Goal: Find specific page/section

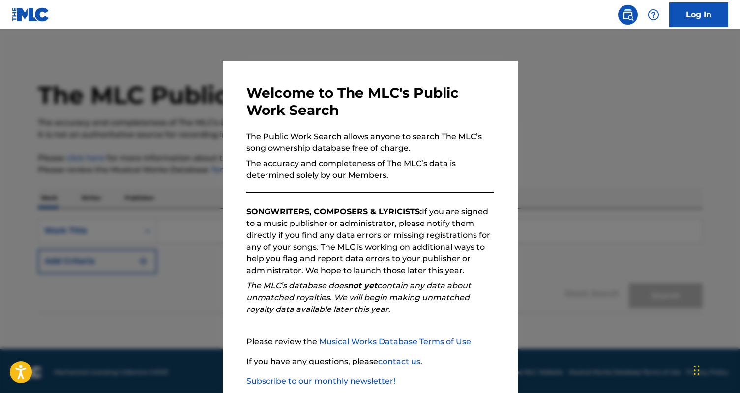
click at [703, 21] on link "Log In" at bounding box center [698, 14] width 59 height 25
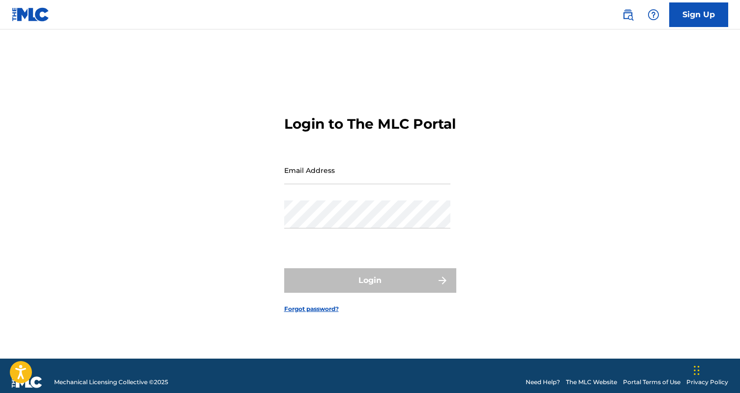
click at [302, 184] on input "Email Address" at bounding box center [367, 170] width 166 height 28
type input "[DOMAIN_NAME][EMAIL_ADDRESS][DOMAIN_NAME]"
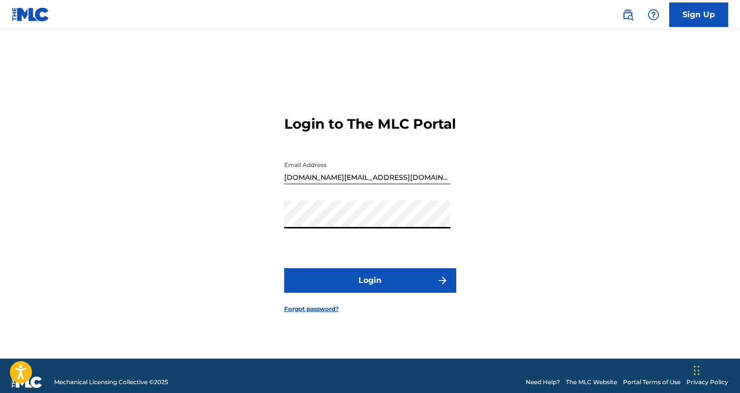
click at [284, 268] on button "Login" at bounding box center [370, 280] width 172 height 25
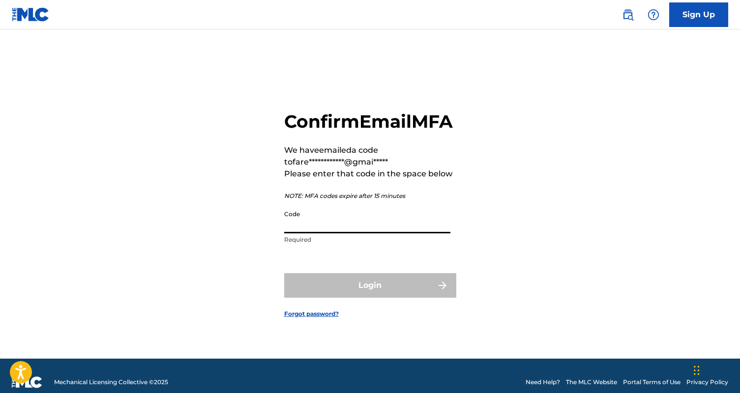
click at [306, 226] on input "Code" at bounding box center [367, 219] width 166 height 28
paste input "955046"
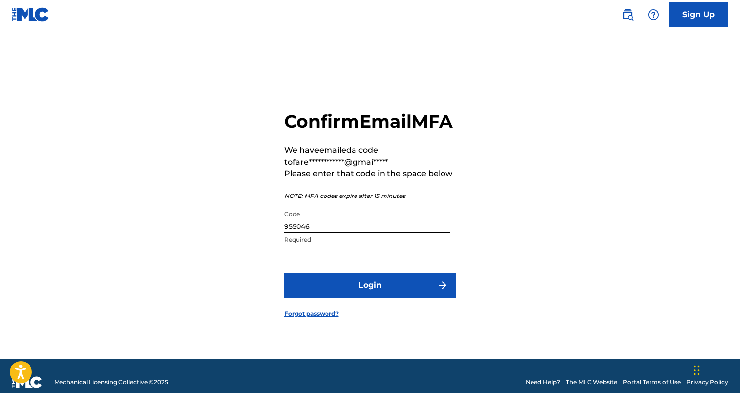
type input "955046"
click at [284, 273] on button "Login" at bounding box center [370, 285] width 172 height 25
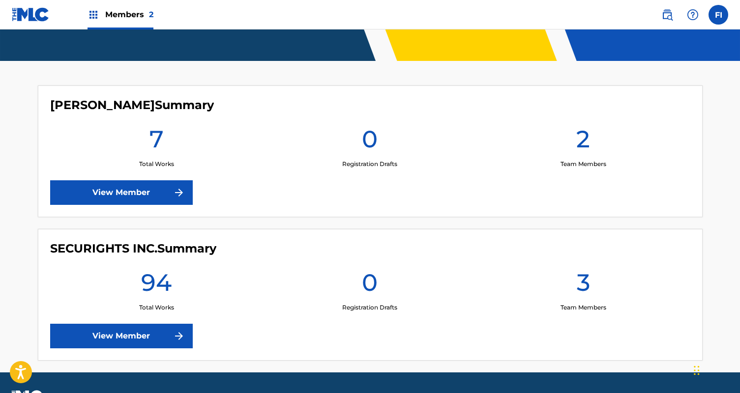
scroll to position [254, 0]
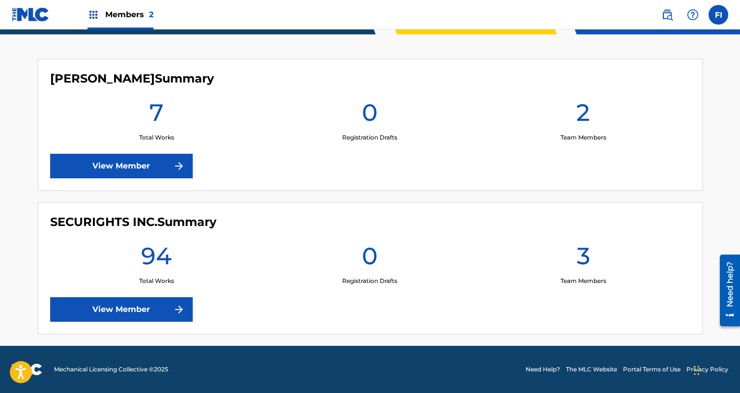
click at [169, 161] on link "View Member" at bounding box center [121, 166] width 143 height 25
